Goal: Check status: Check status

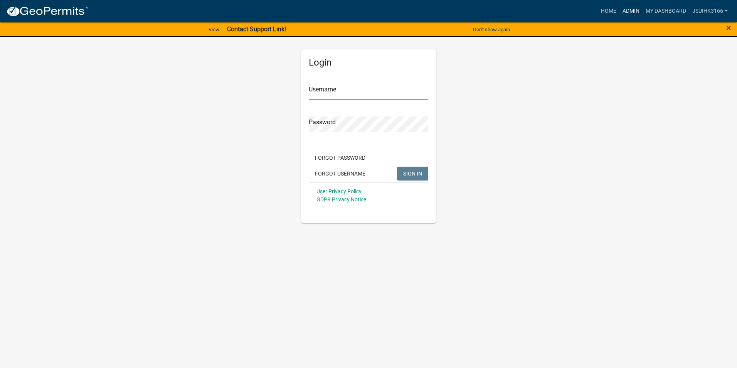
type input "Jsuihk3166"
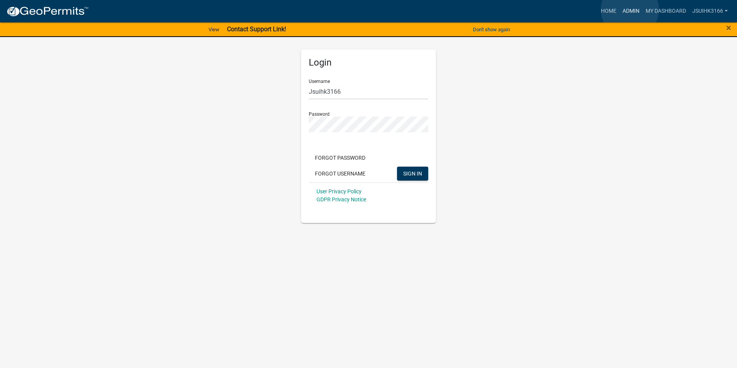
click at [630, 10] on link "Admin" at bounding box center [630, 11] width 23 height 15
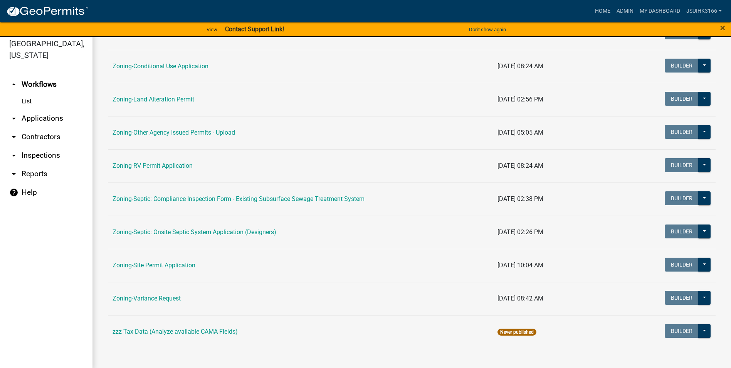
scroll to position [9, 0]
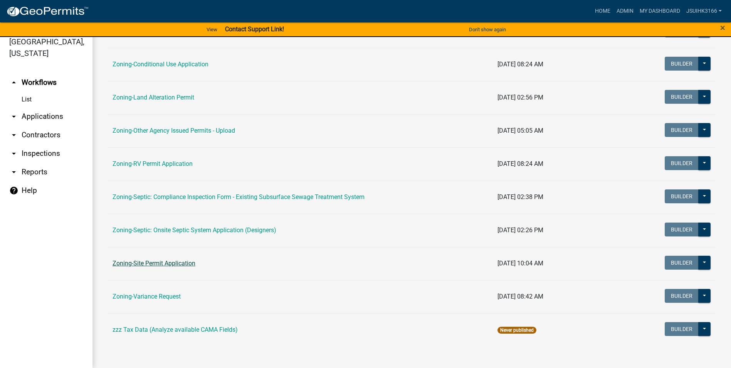
click at [173, 261] on link "Zoning-Site Permit Application" at bounding box center [154, 262] width 83 height 7
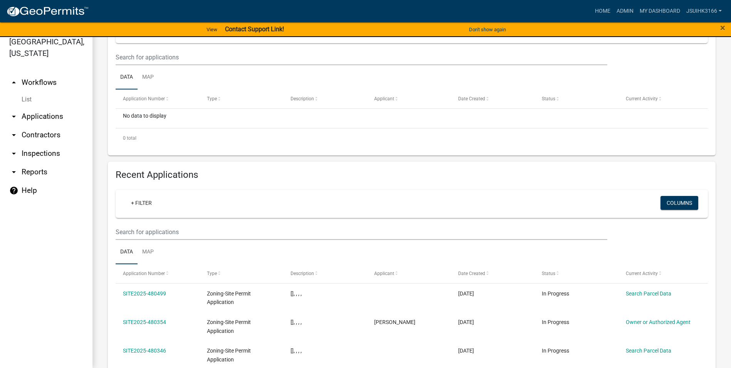
scroll to position [154, 0]
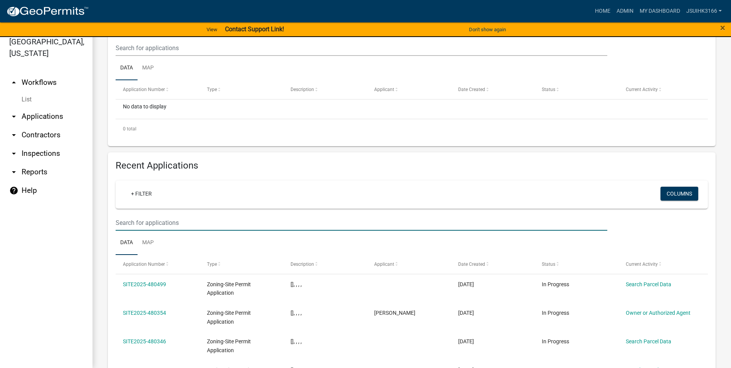
click at [153, 225] on input "text" at bounding box center [362, 223] width 492 height 16
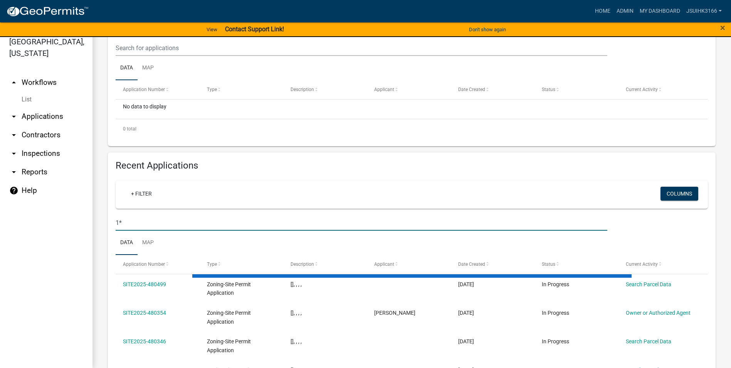
type input "1"
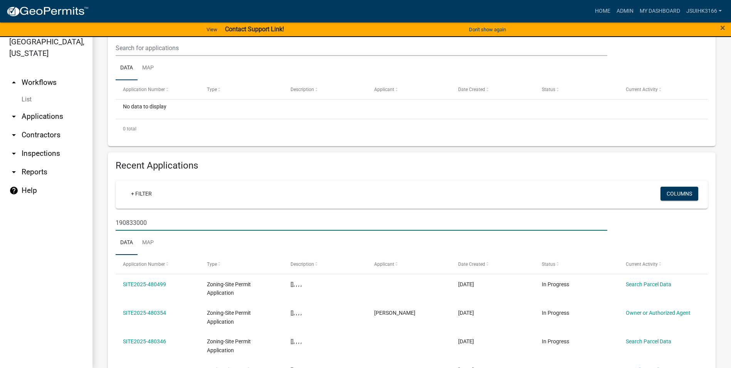
type input "190833000"
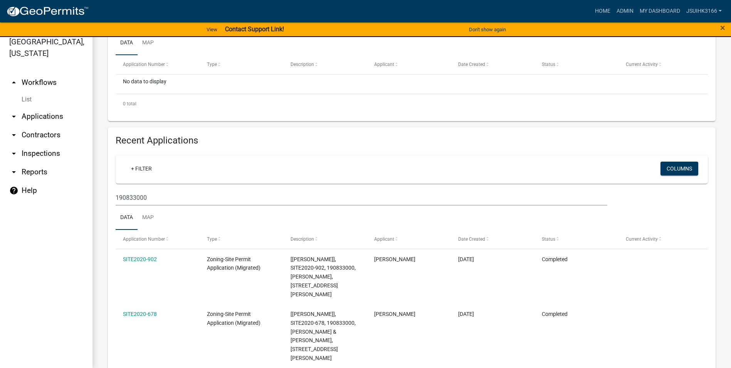
scroll to position [193, 0]
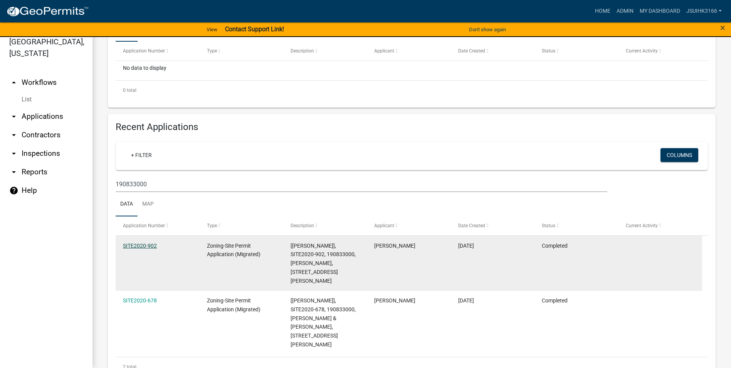
click at [145, 244] on link "SITE2020-902" at bounding box center [140, 245] width 34 height 6
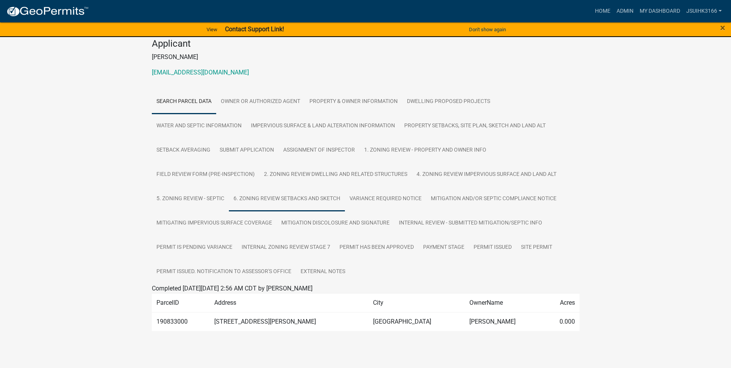
click at [275, 198] on link "6. Zoning Review Setbacks and Sketch" at bounding box center [287, 199] width 116 height 25
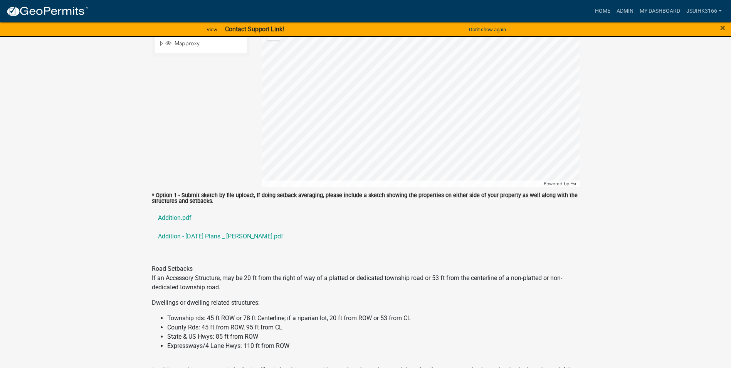
scroll to position [858, 0]
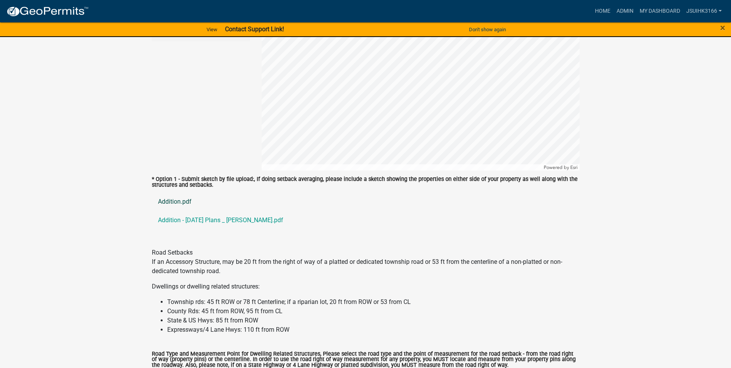
click at [178, 200] on link "Addition.pdf" at bounding box center [366, 201] width 428 height 18
click at [183, 220] on link "Addition - [DATE] Plans _ [PERSON_NAME].pdf" at bounding box center [366, 220] width 428 height 18
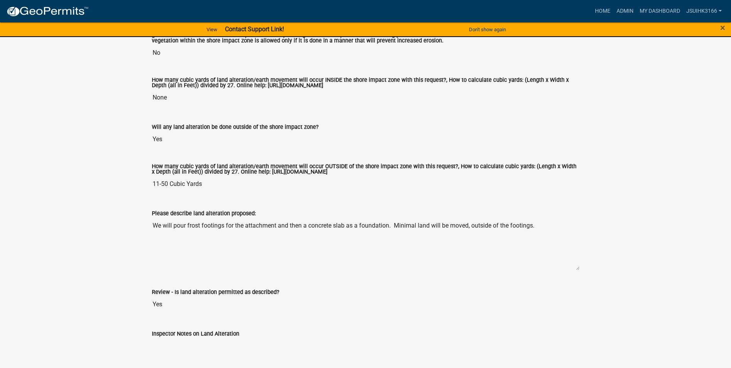
scroll to position [396, 0]
